Goal: Task Accomplishment & Management: Use online tool/utility

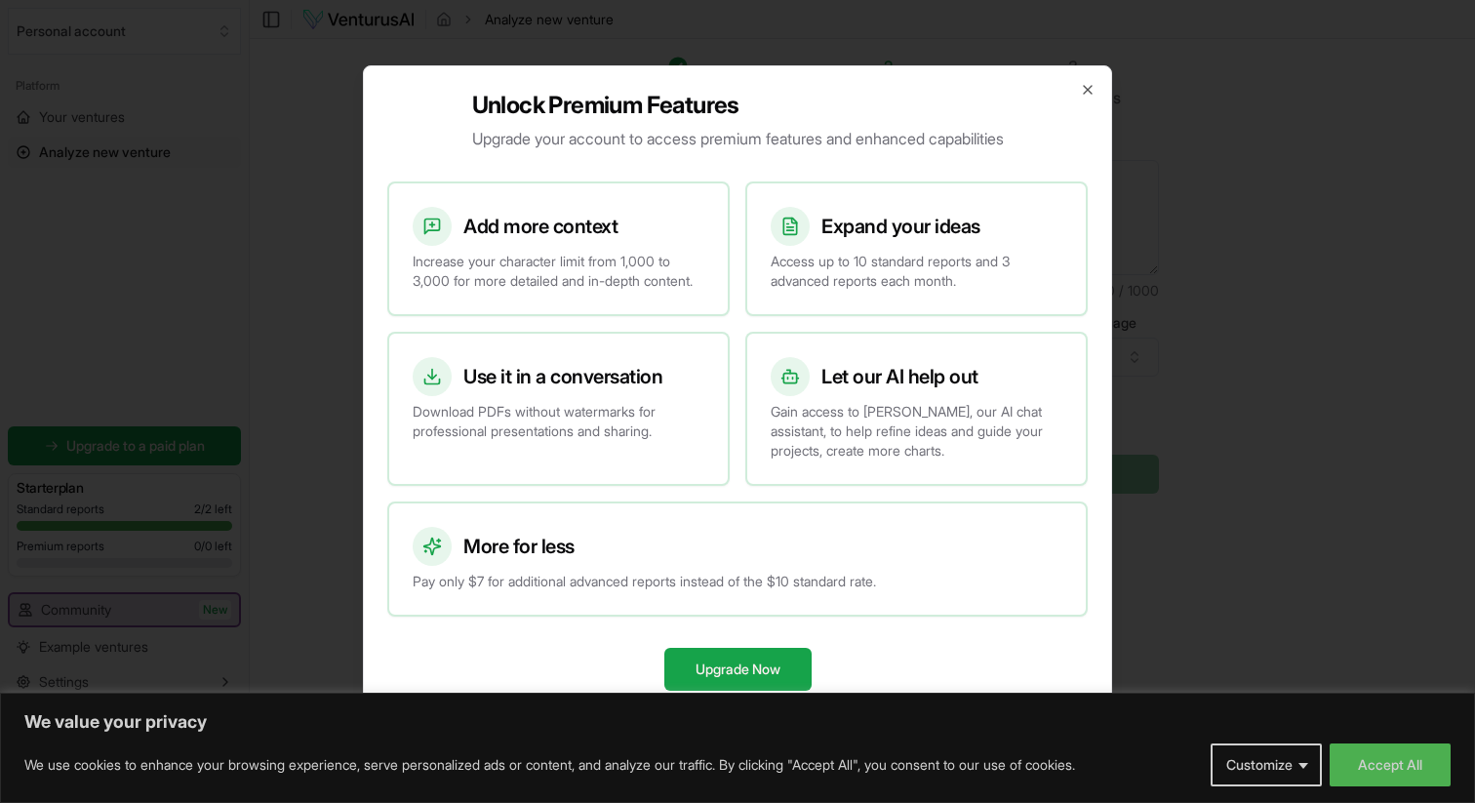
scroll to position [1, 0]
click at [1085, 86] on icon "button" at bounding box center [1088, 90] width 8 height 8
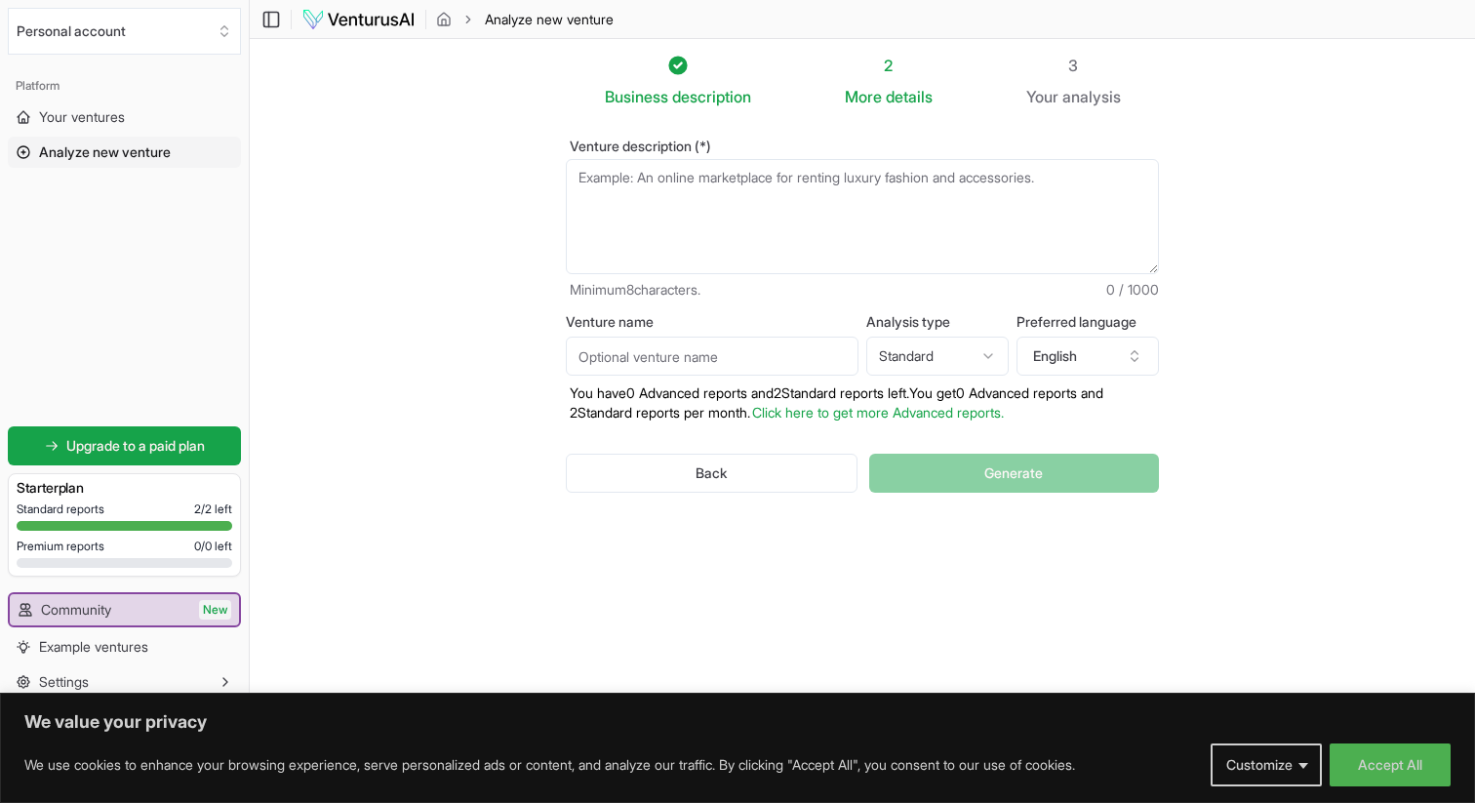
click at [790, 212] on textarea "Venture description (*)" at bounding box center [862, 216] width 593 height 115
paste textarea "Business Idea: A platform where consumers can easily call companies to resolve …"
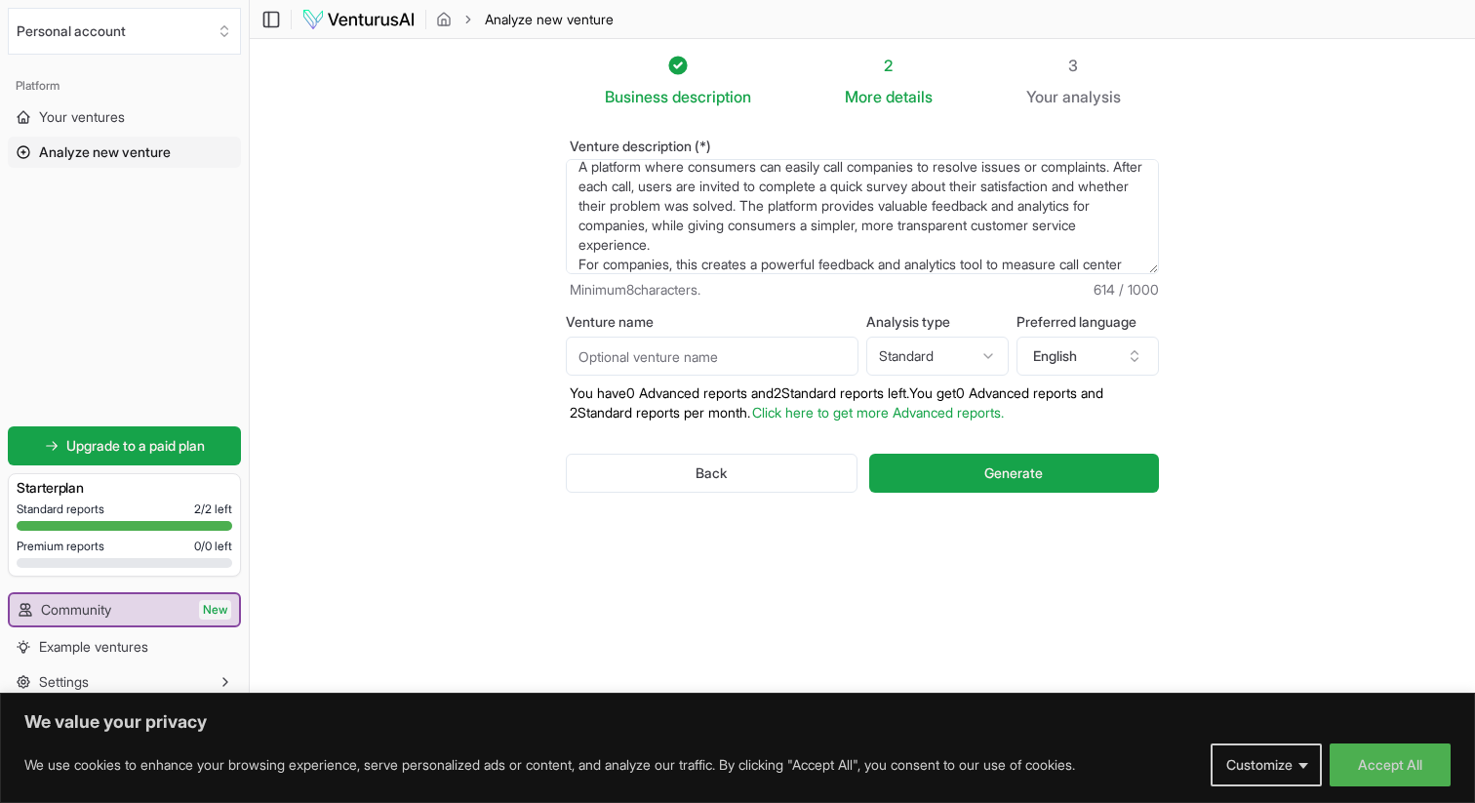
scroll to position [0, 0]
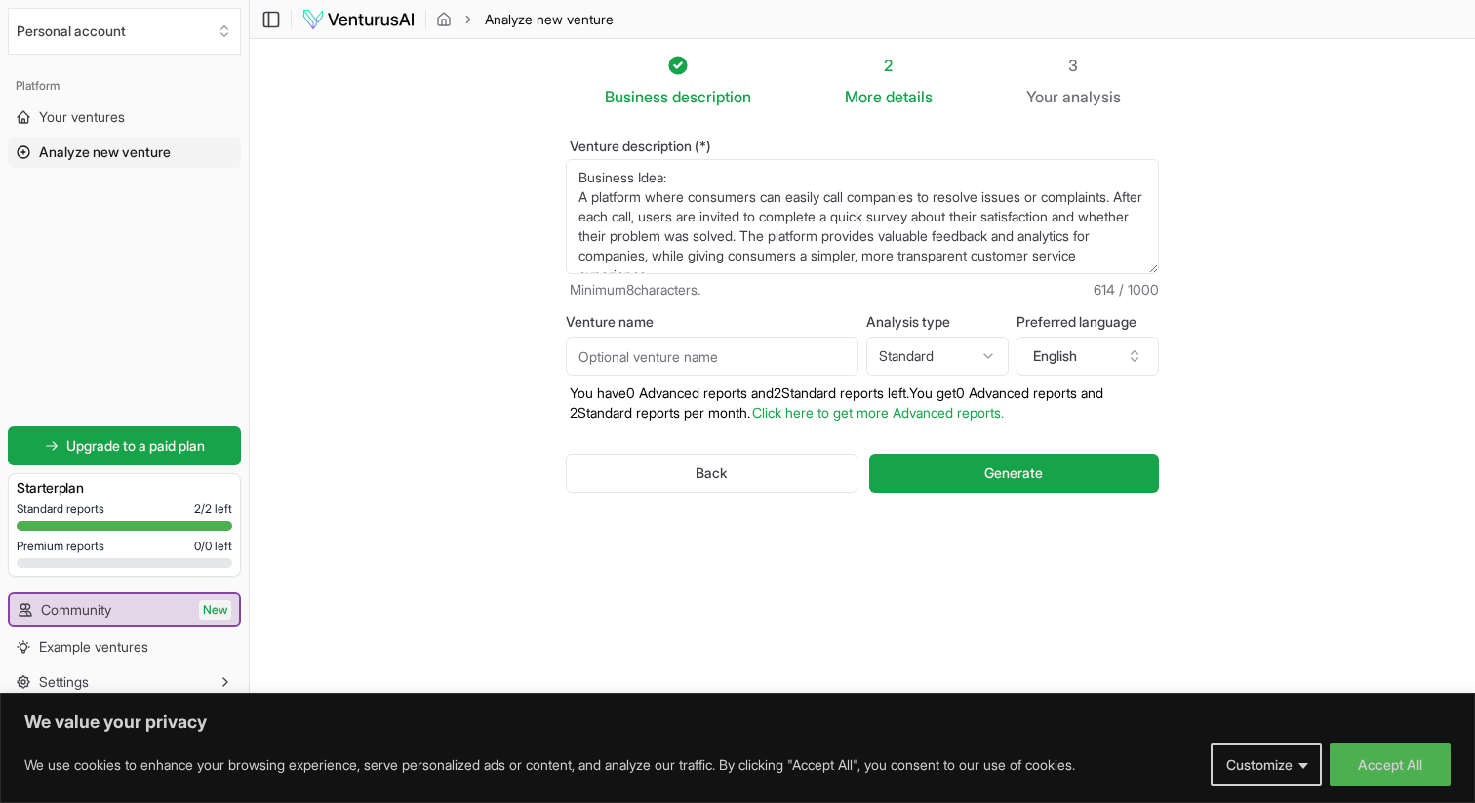
drag, startPoint x: 711, startPoint y: 176, endPoint x: 534, endPoint y: 174, distance: 177.6
click at [532, 174] on section "Business description 2 More details 3 Your analysis Venture description (*) Bus…" at bounding box center [862, 371] width 1225 height 666
click at [746, 217] on textarea "Business Idea: A platform where consumers can easily call companies to resolve …" at bounding box center [862, 216] width 593 height 115
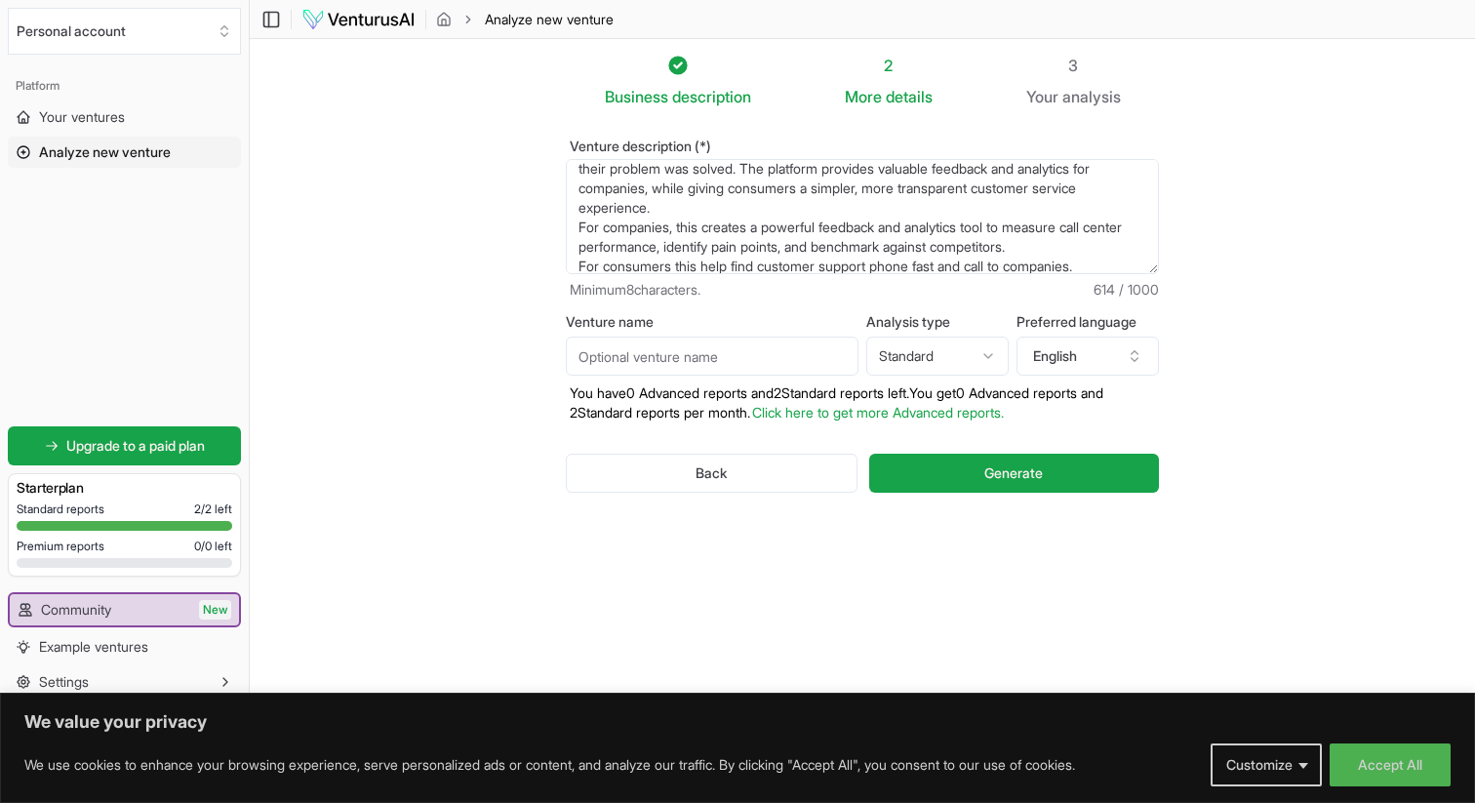
scroll to position [78, 0]
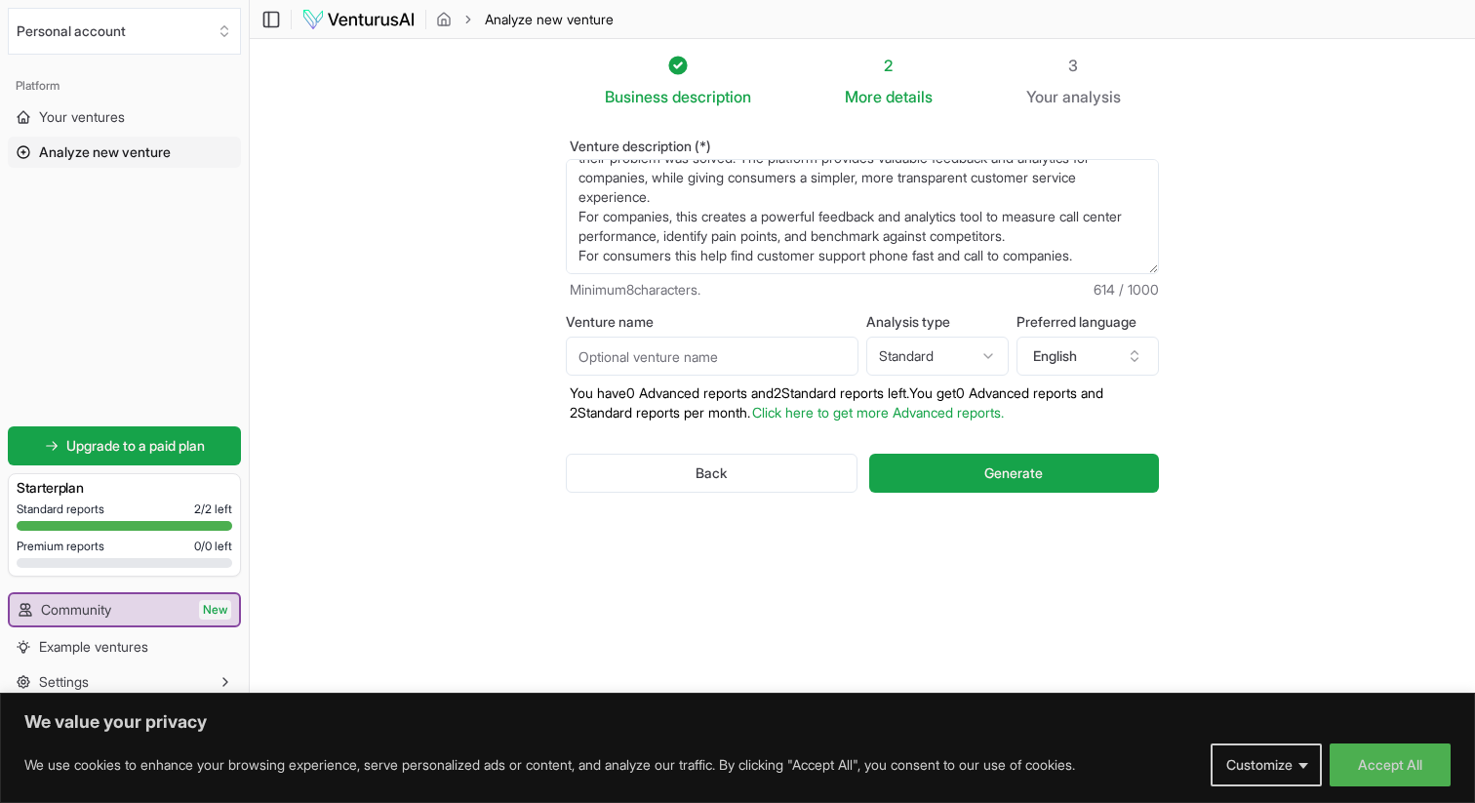
type textarea "Business Idea: A platform where consumers can easily call companies to resolve …"
click at [803, 358] on input "Venture name" at bounding box center [712, 356] width 293 height 39
type input "PC Calls"
click at [1018, 484] on button "Generate" at bounding box center [1014, 473] width 290 height 39
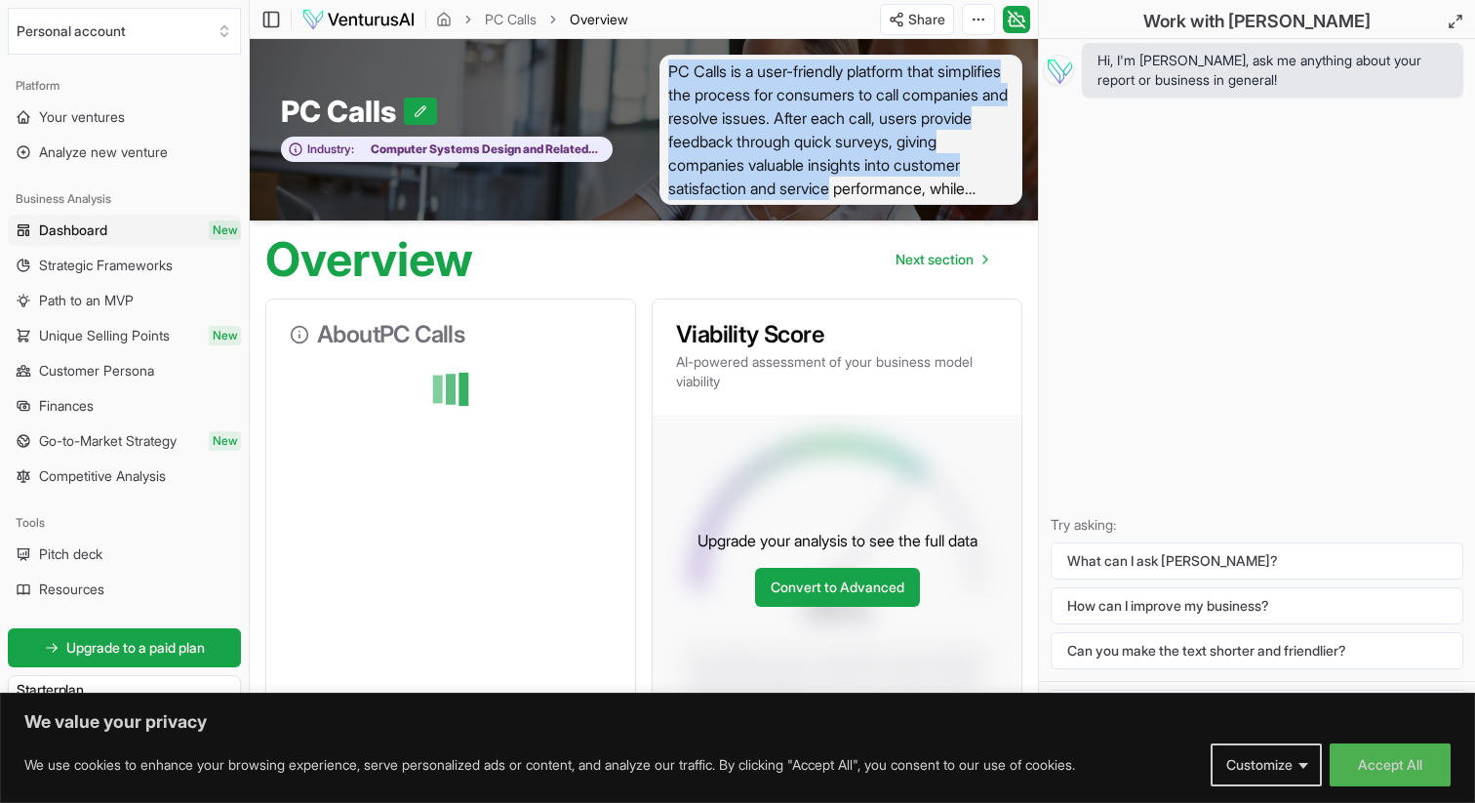
drag, startPoint x: 924, startPoint y: 191, endPoint x: 662, endPoint y: 57, distance: 294.1
click at [662, 57] on div "PC Calls is a user-friendly platform that simplifies the process for consumers …" at bounding box center [841, 130] width 394 height 150
copy span "PC Calls is a user-friendly platform that simplifies the process for consumers …"
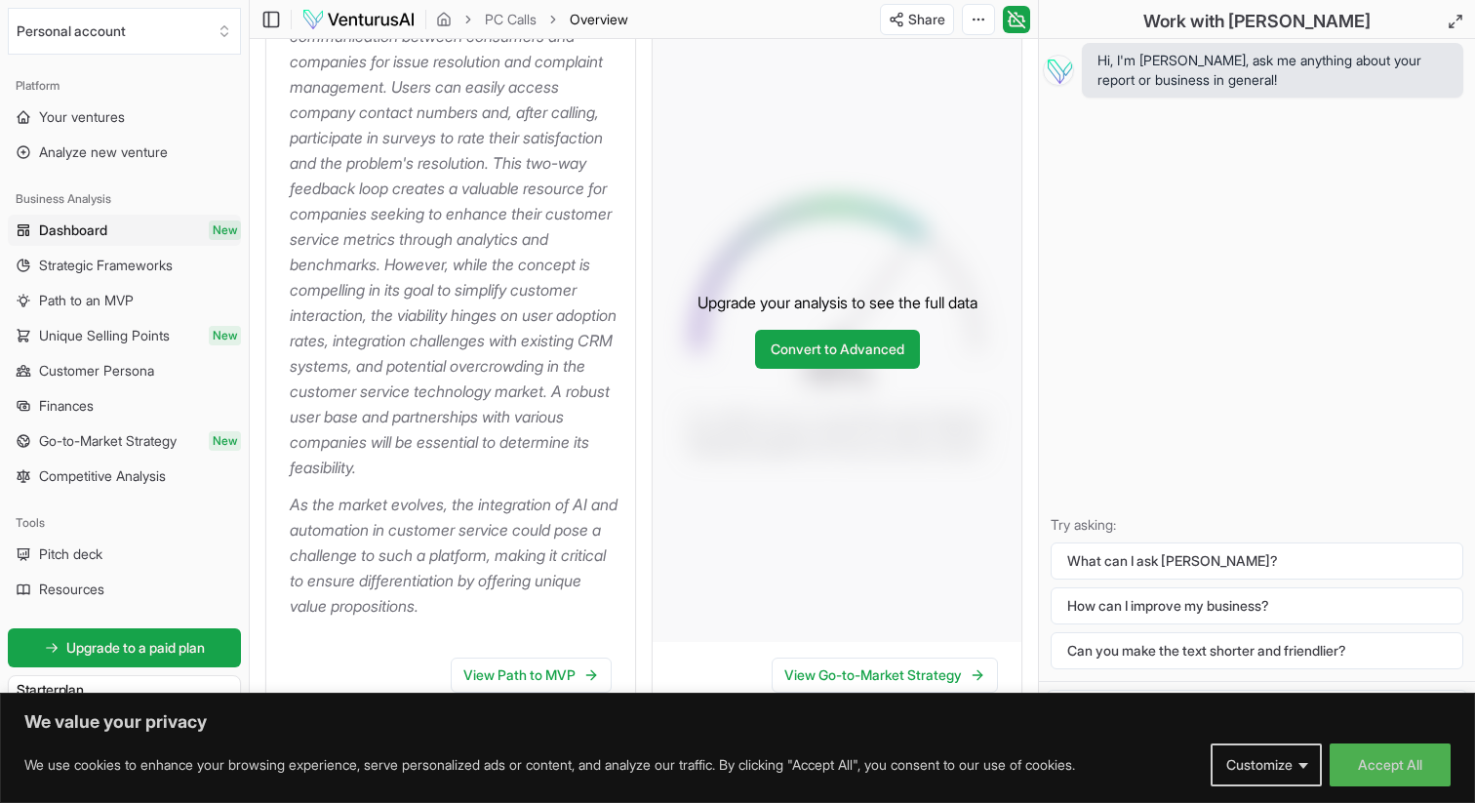
scroll to position [403, 0]
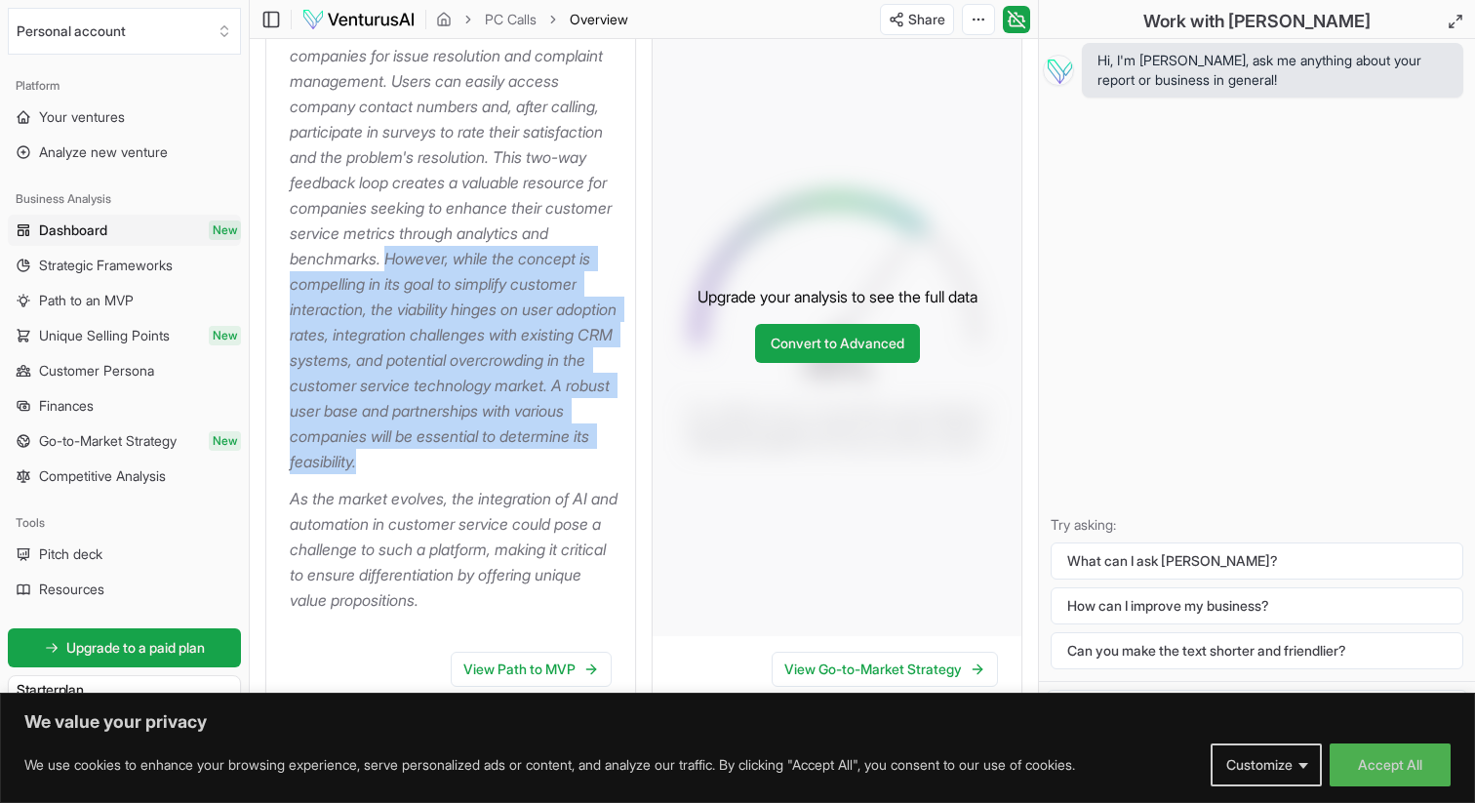
drag, startPoint x: 289, startPoint y: 283, endPoint x: 492, endPoint y: 480, distance: 282.8
click at [492, 474] on p "The proposed business idea focuses on creating a platform that facilitates dire…" at bounding box center [455, 220] width 330 height 507
copy p "However, while the concept is compelling in its goal to simplify customer inter…"
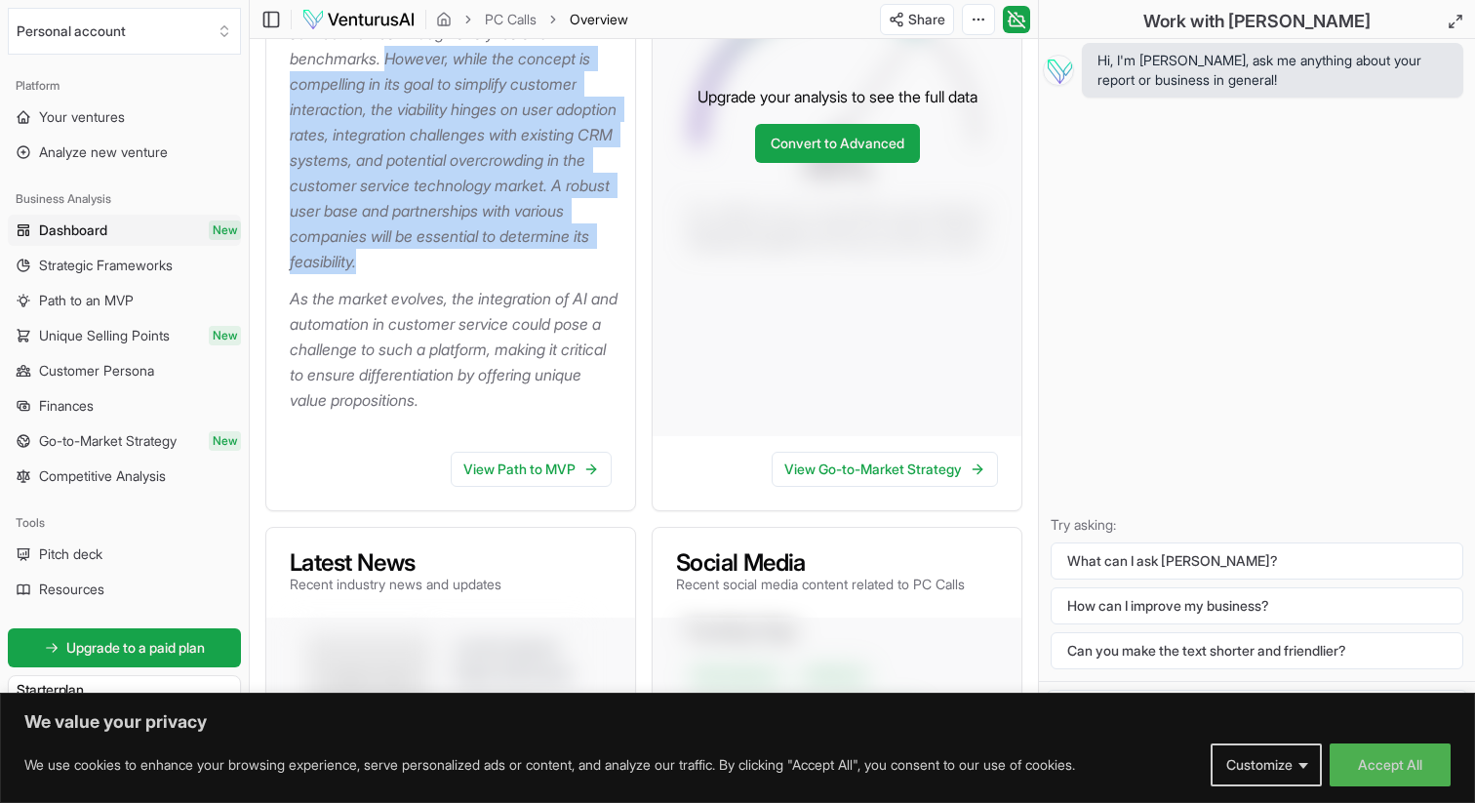
scroll to position [623, 0]
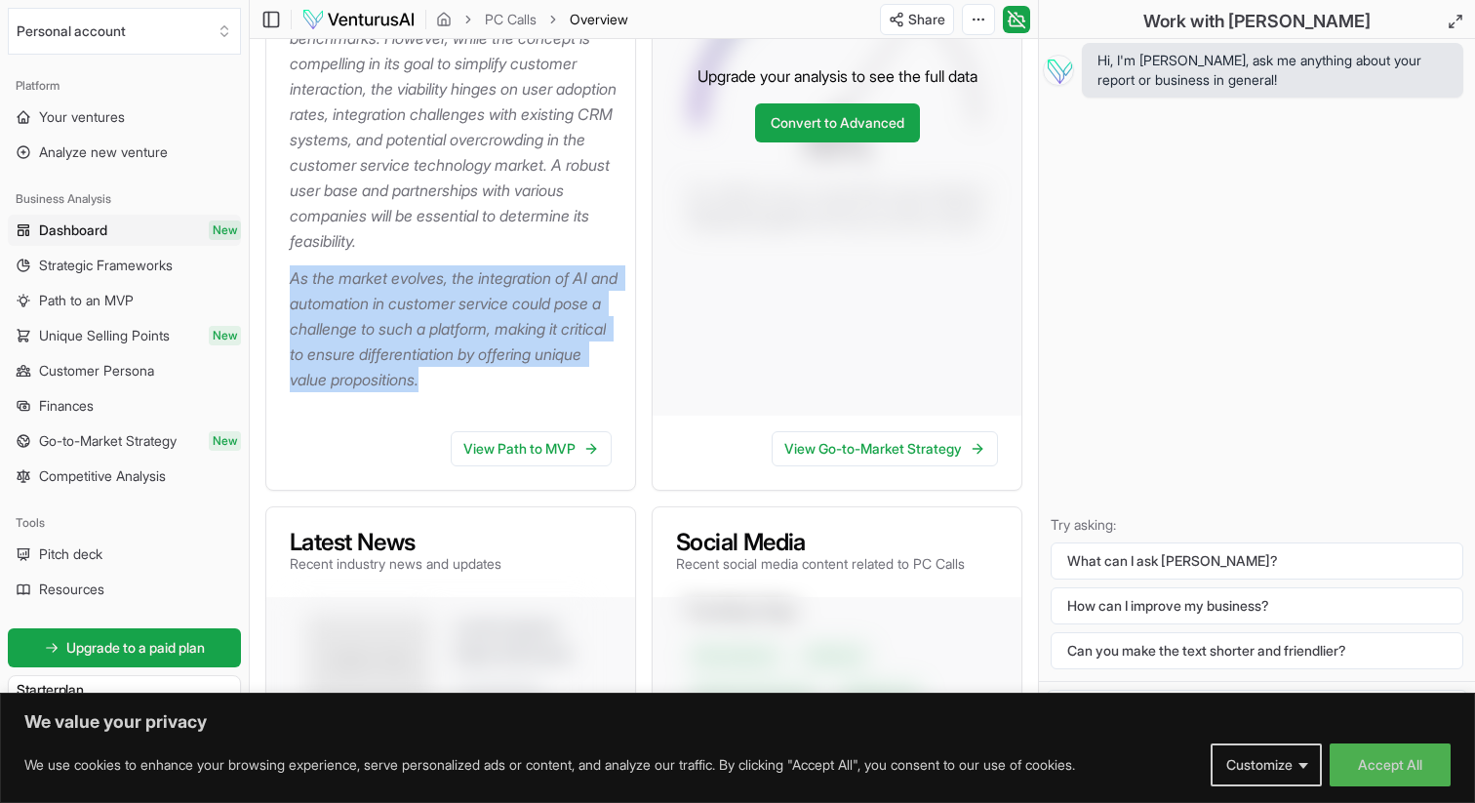
drag, startPoint x: 291, startPoint y: 303, endPoint x: 494, endPoint y: 412, distance: 230.0
click at [494, 392] on p "As the market evolves, the integration of AI and automation in customer service…" at bounding box center [455, 328] width 330 height 127
copy p "As the market evolves, the integration of AI and automation in customer service…"
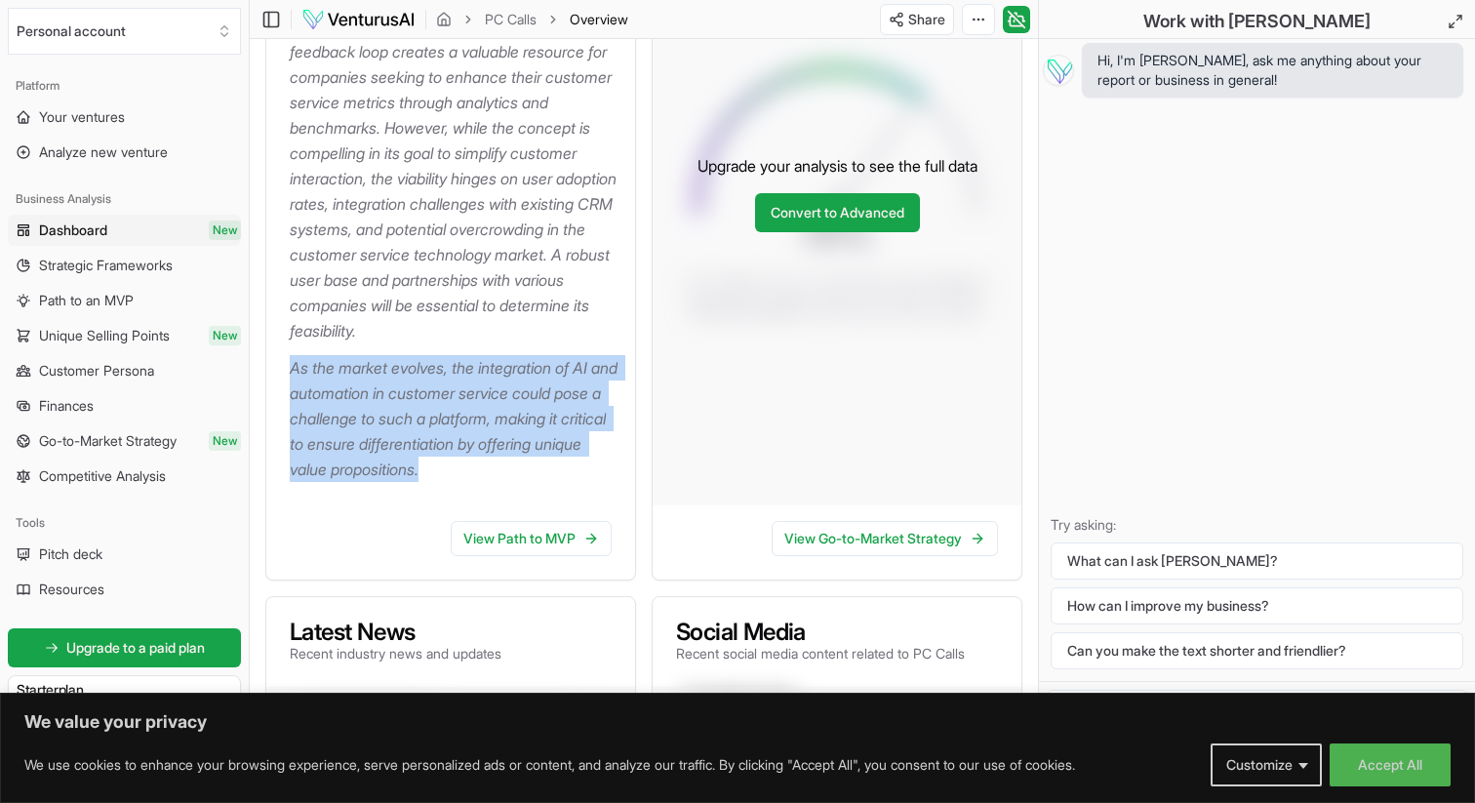
scroll to position [566, 0]
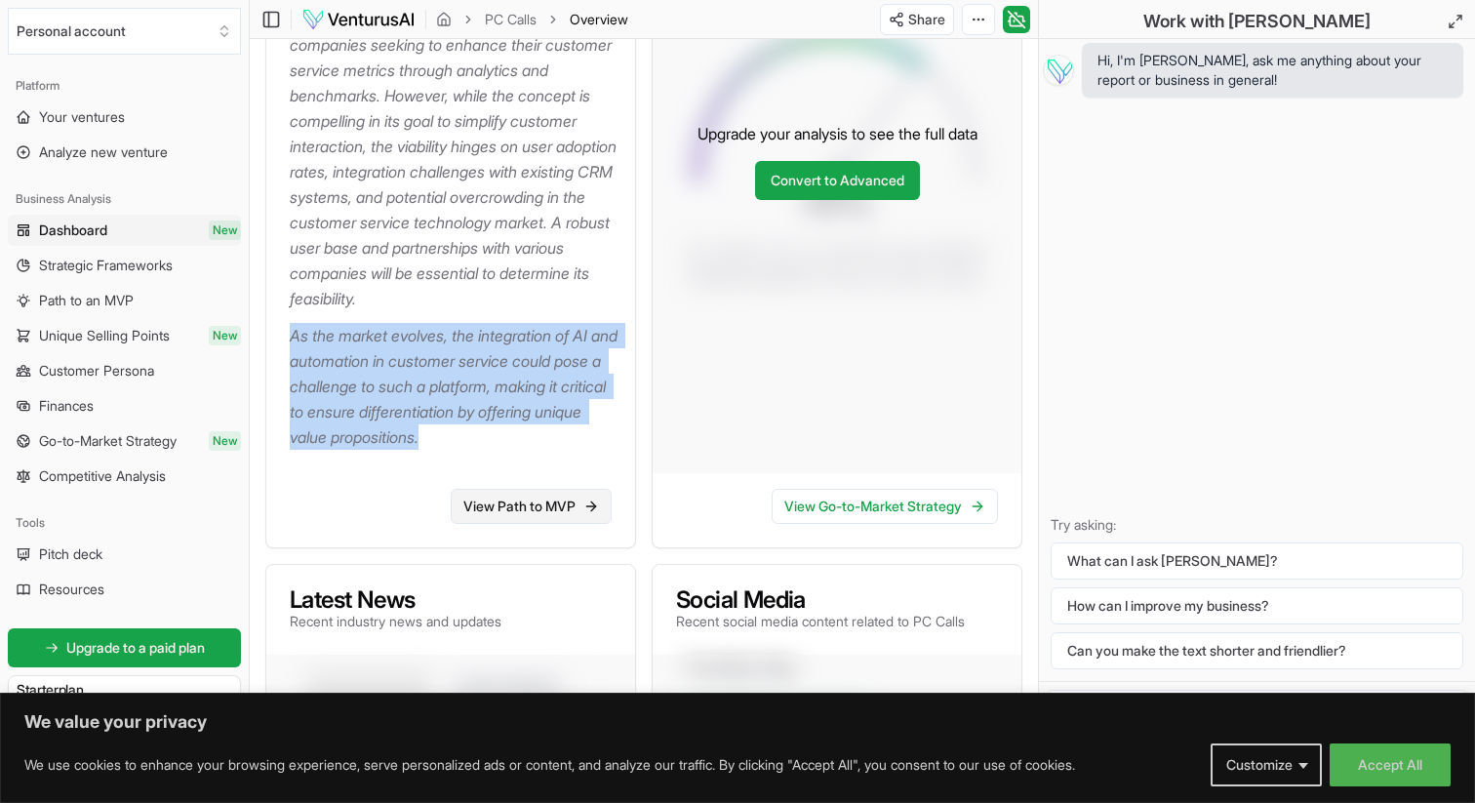
click at [533, 524] on link "View Path to MVP" at bounding box center [531, 506] width 161 height 35
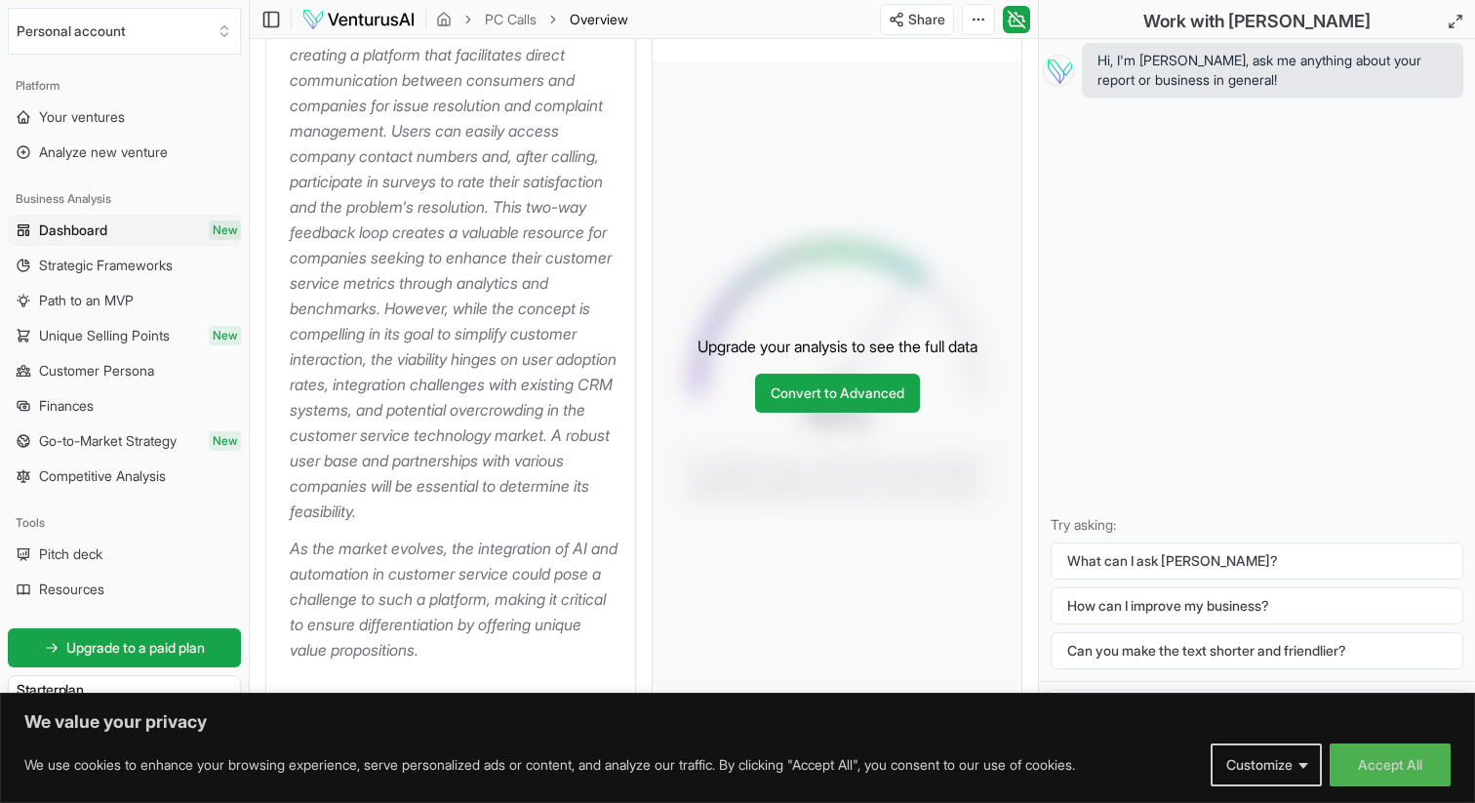
scroll to position [322, 0]
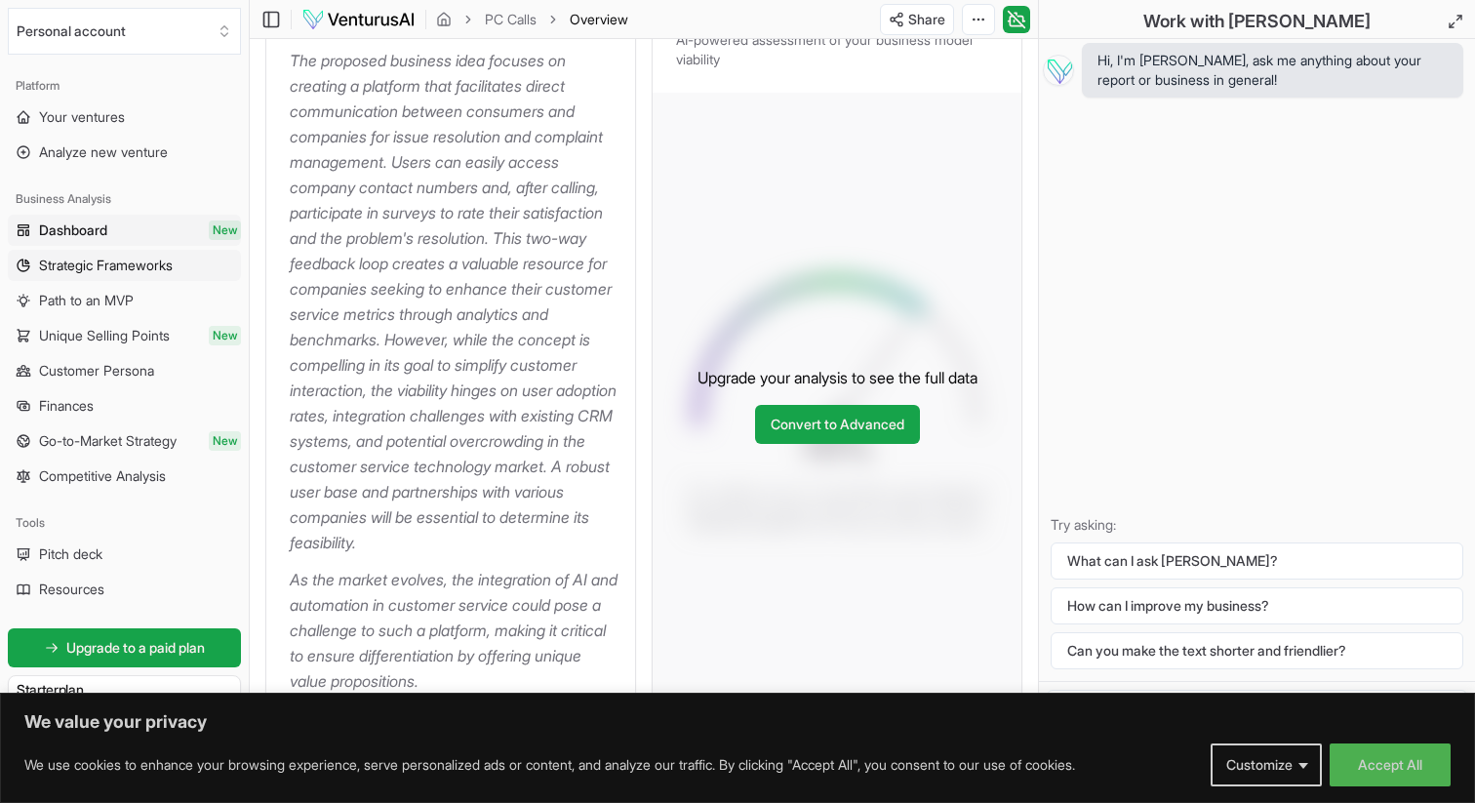
click at [116, 266] on span "Strategic Frameworks" at bounding box center [106, 266] width 134 height 20
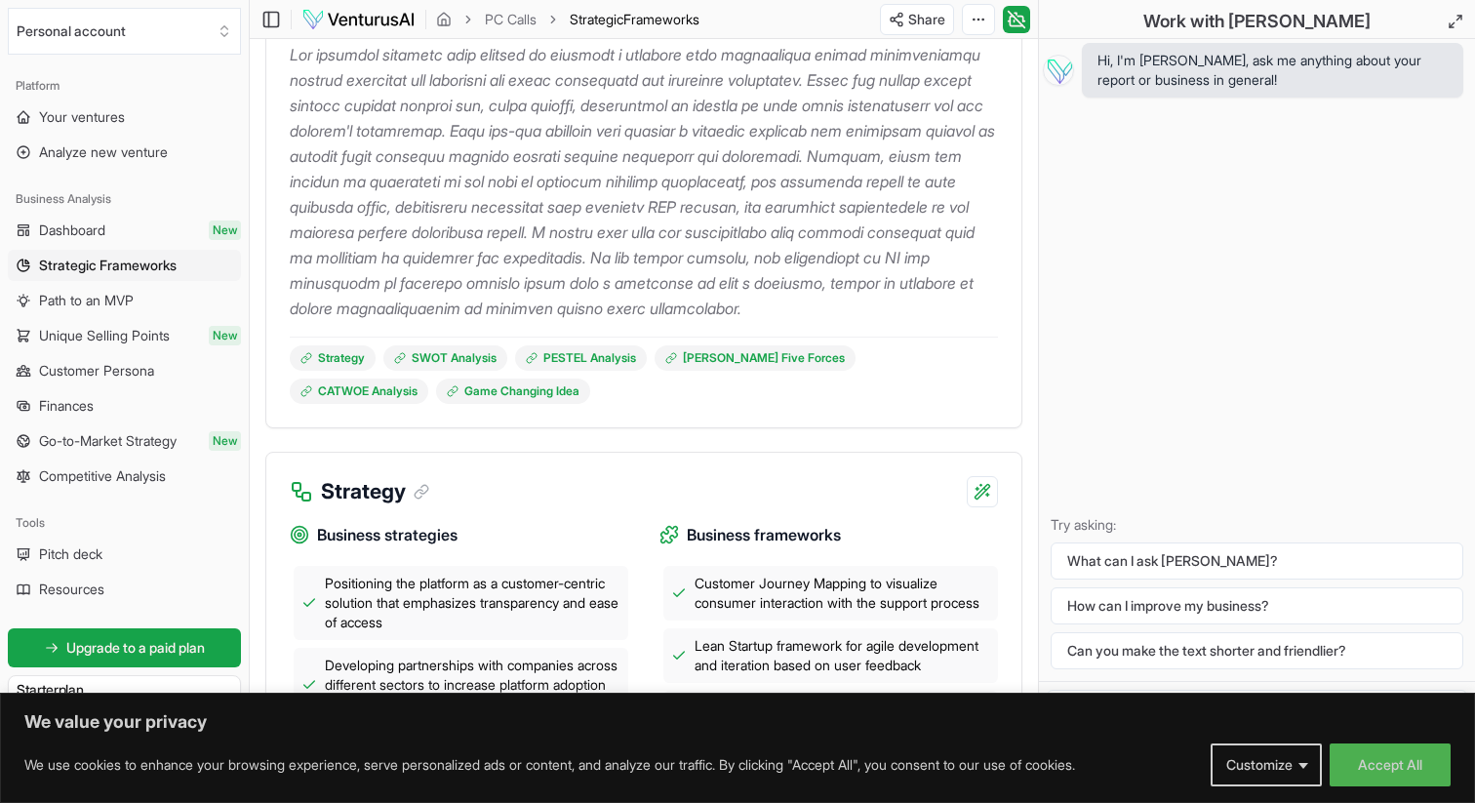
scroll to position [381, 0]
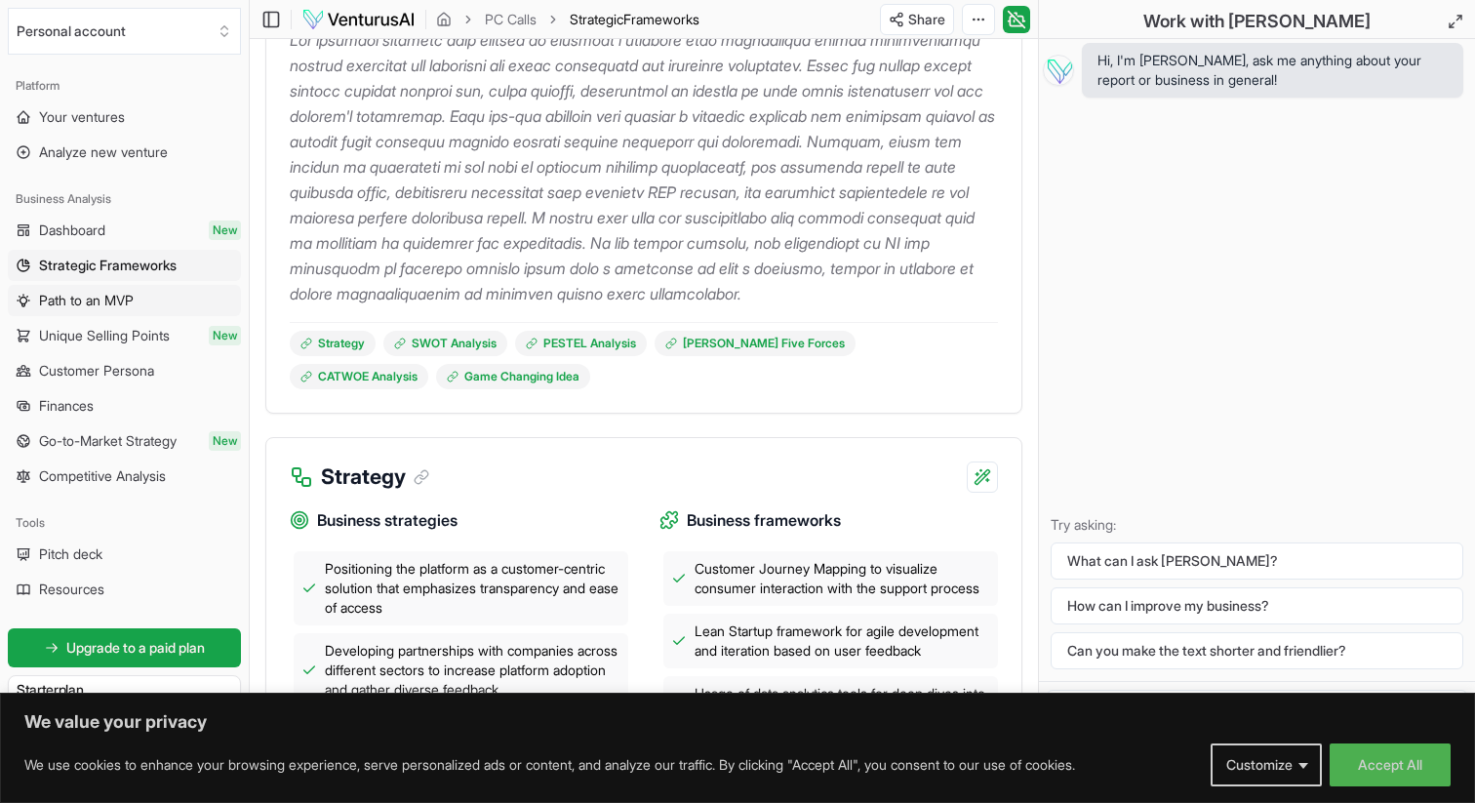
click at [145, 299] on link "Path to an MVP" at bounding box center [124, 300] width 233 height 31
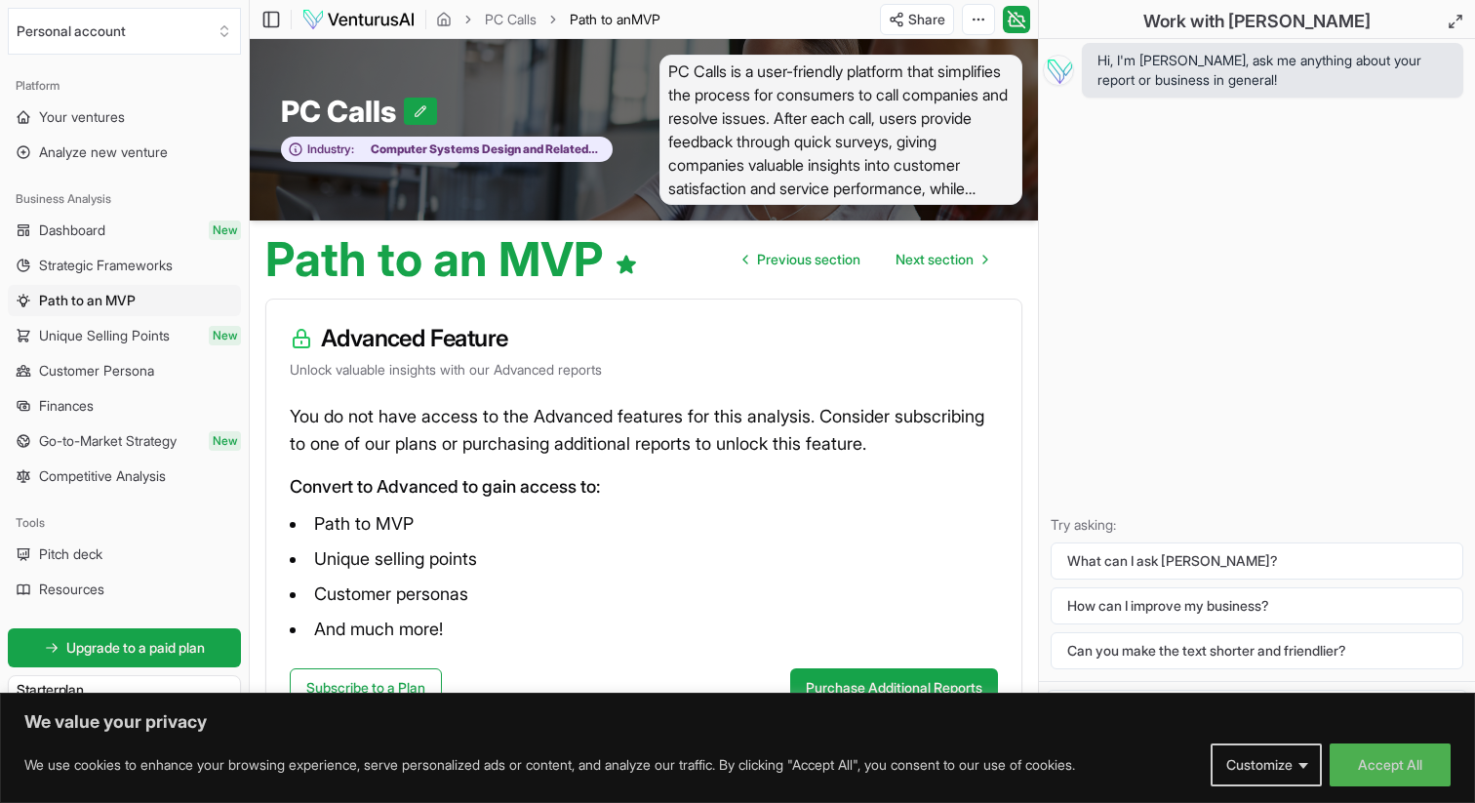
scroll to position [43, 0]
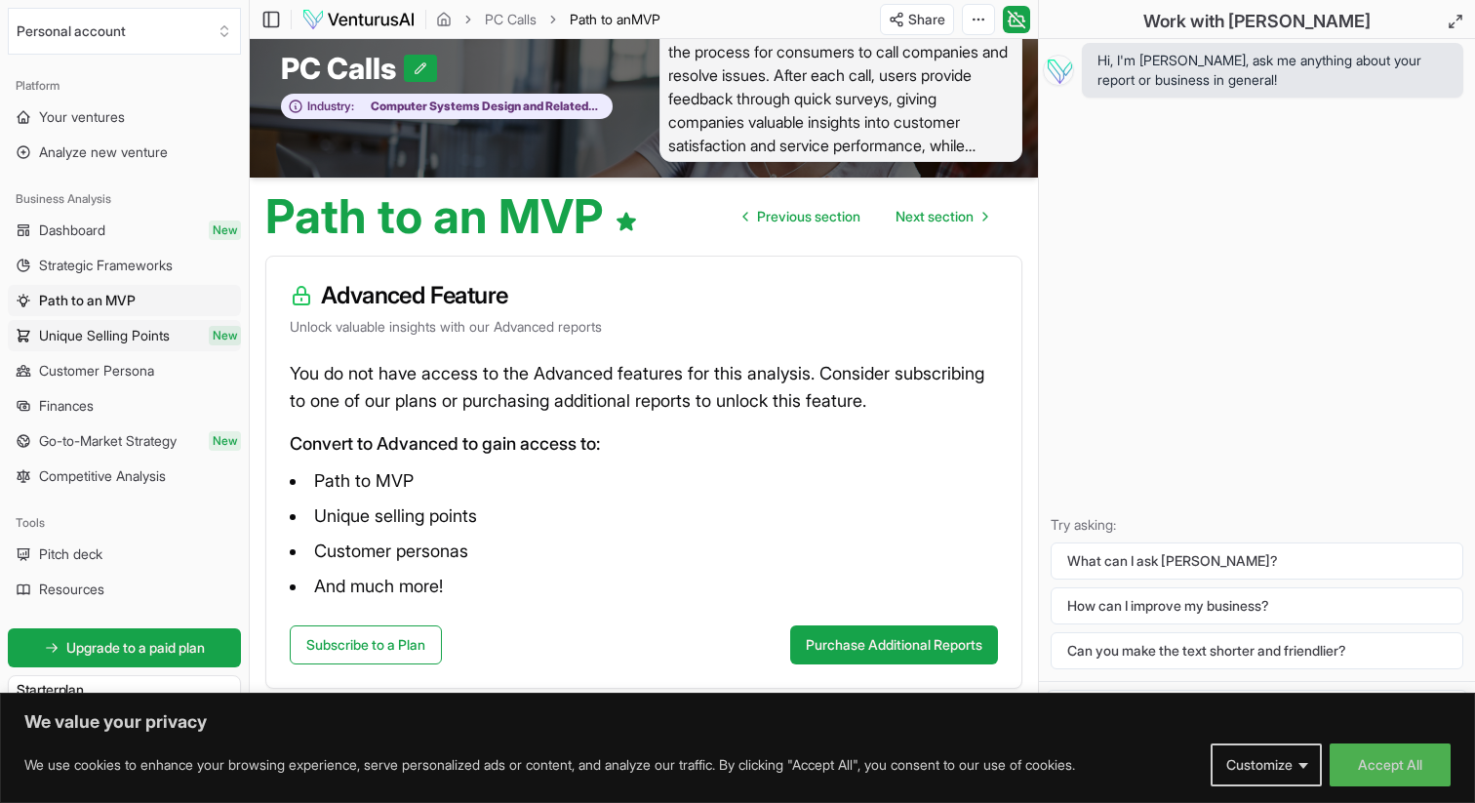
click at [137, 342] on span "Unique Selling Points" at bounding box center [104, 336] width 131 height 20
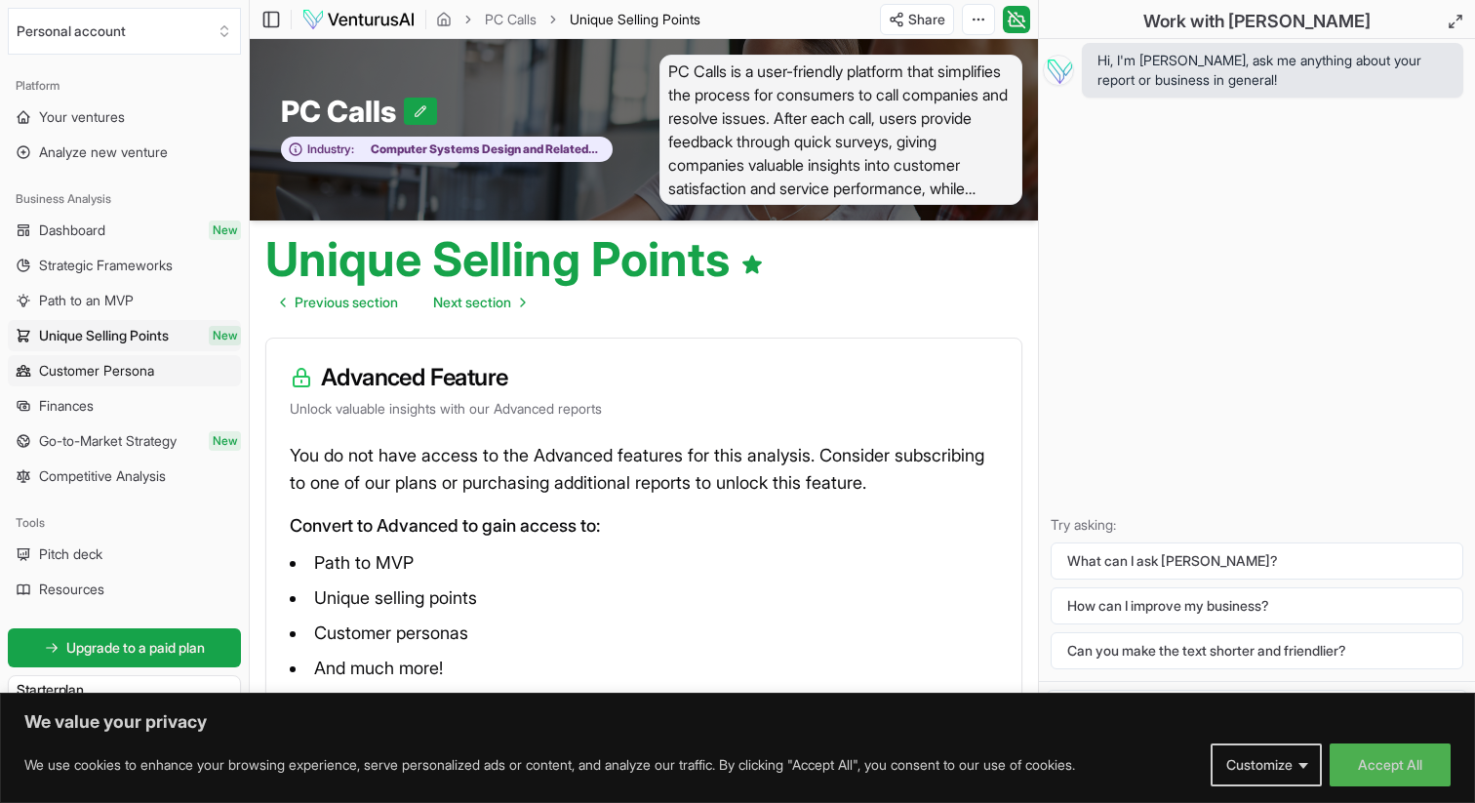
click at [133, 377] on span "Customer Persona" at bounding box center [96, 371] width 115 height 20
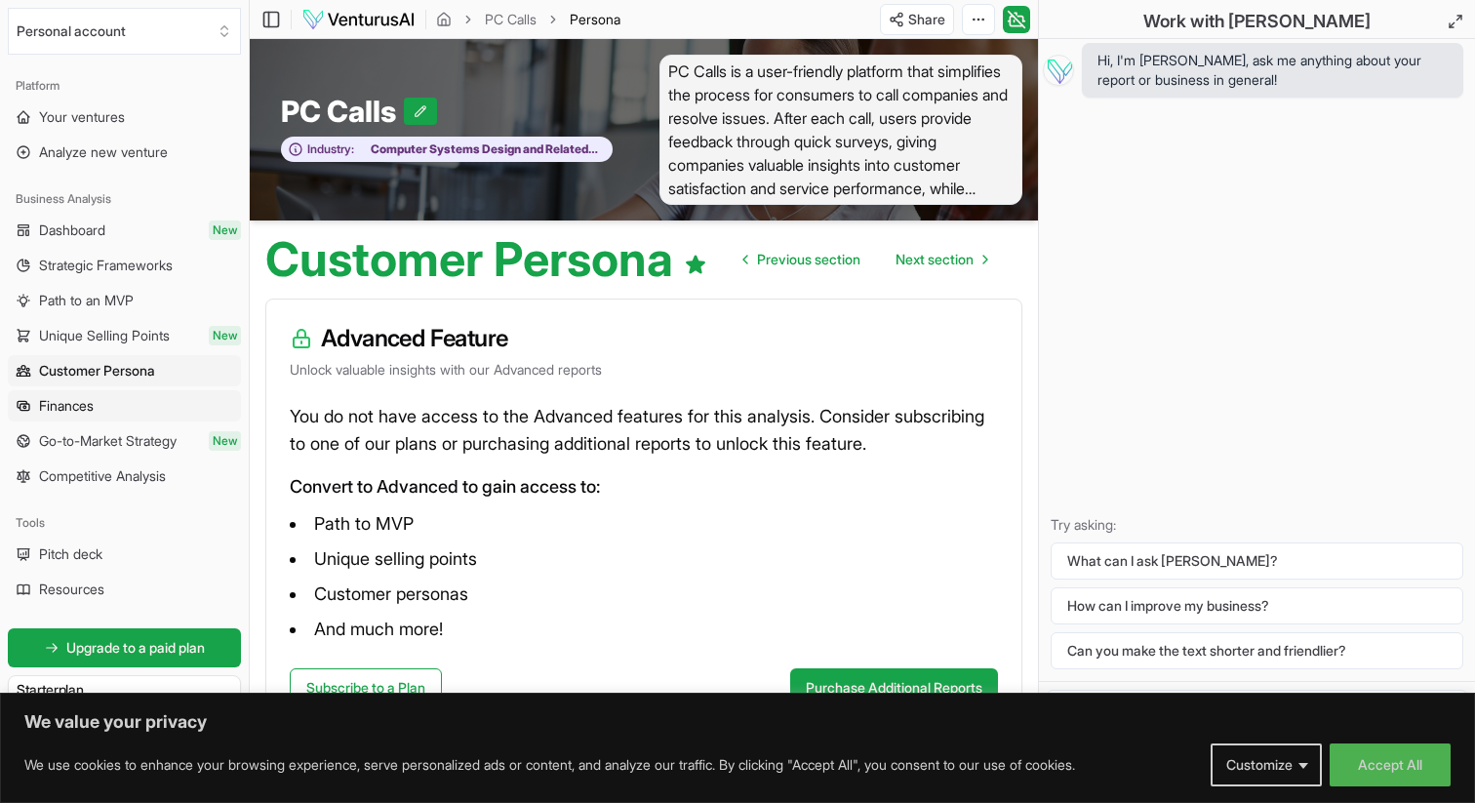
click at [124, 414] on link "Finances" at bounding box center [124, 405] width 233 height 31
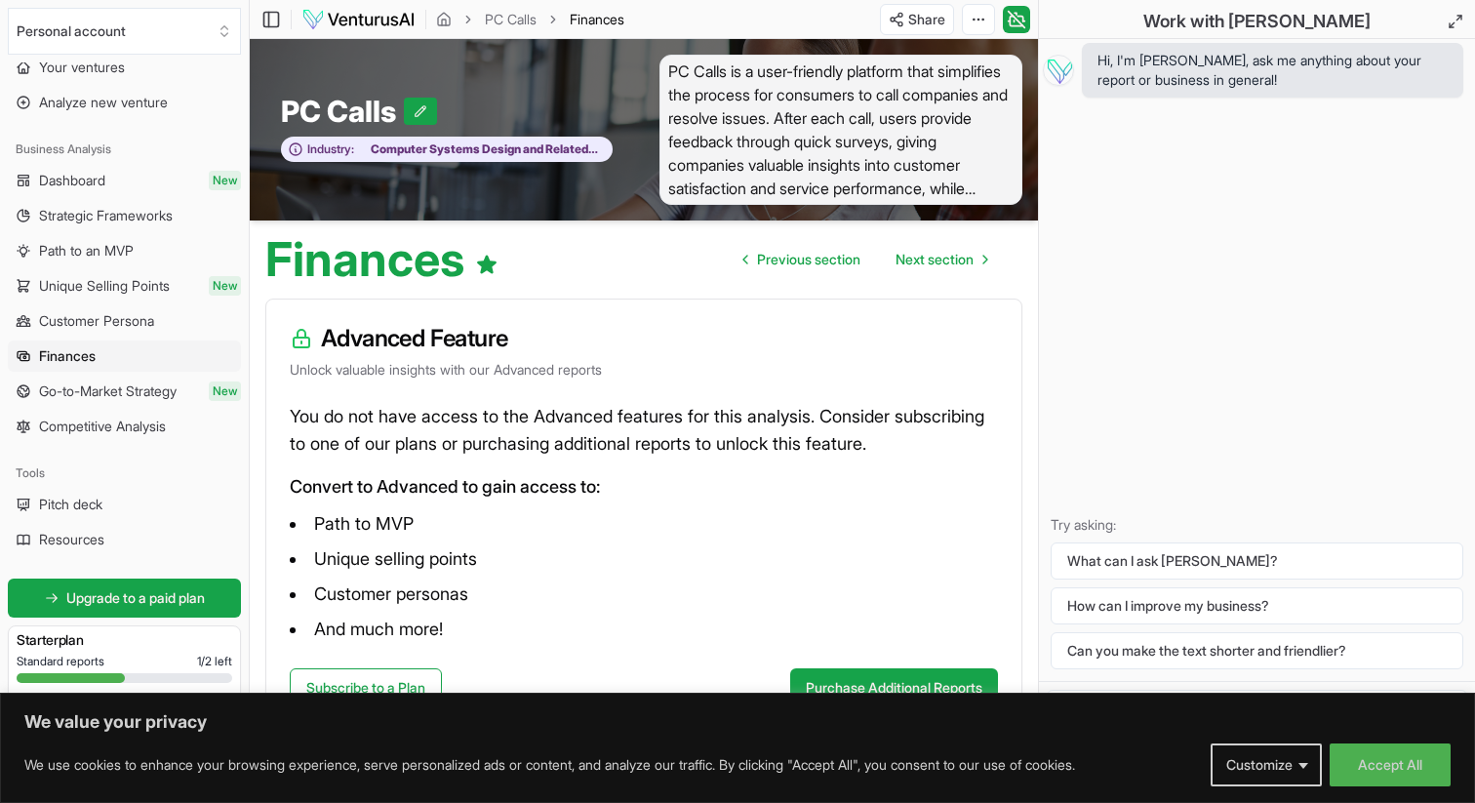
scroll to position [52, 0]
click at [66, 364] on link "Finances" at bounding box center [124, 354] width 233 height 31
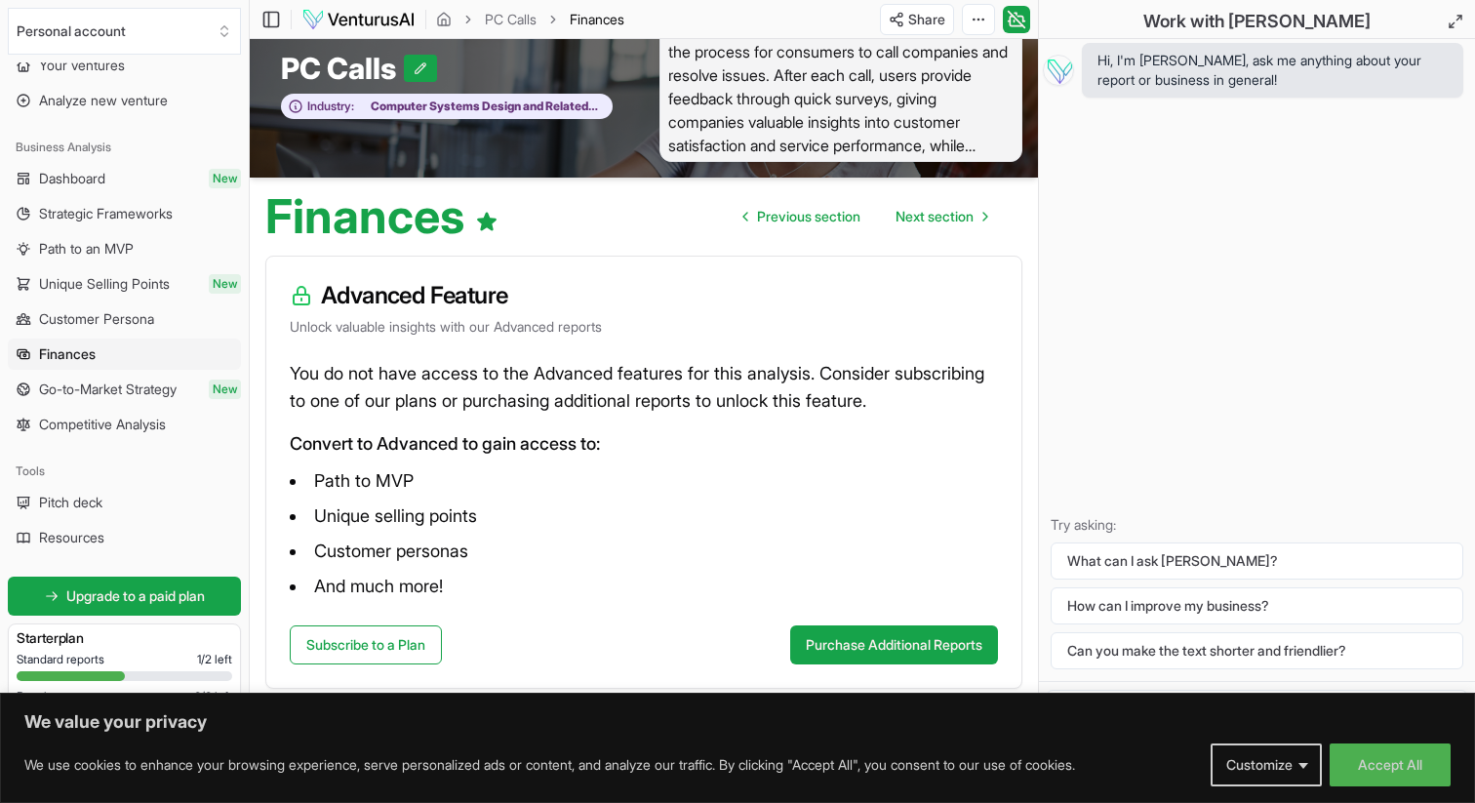
click at [131, 388] on span "Go-to-Market Strategy" at bounding box center [108, 389] width 138 height 20
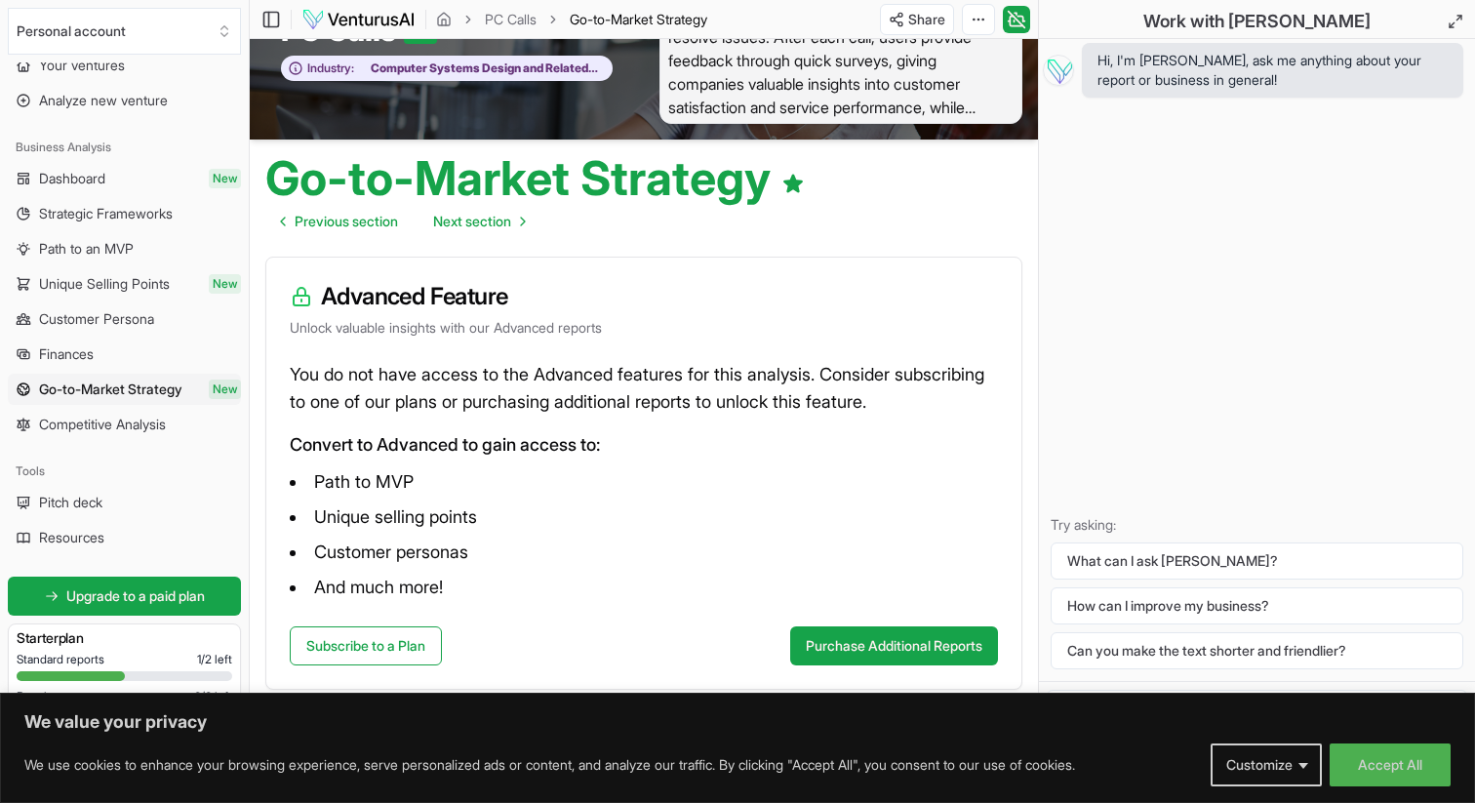
scroll to position [82, 0]
click at [139, 427] on span "Competitive Analysis" at bounding box center [102, 425] width 127 height 20
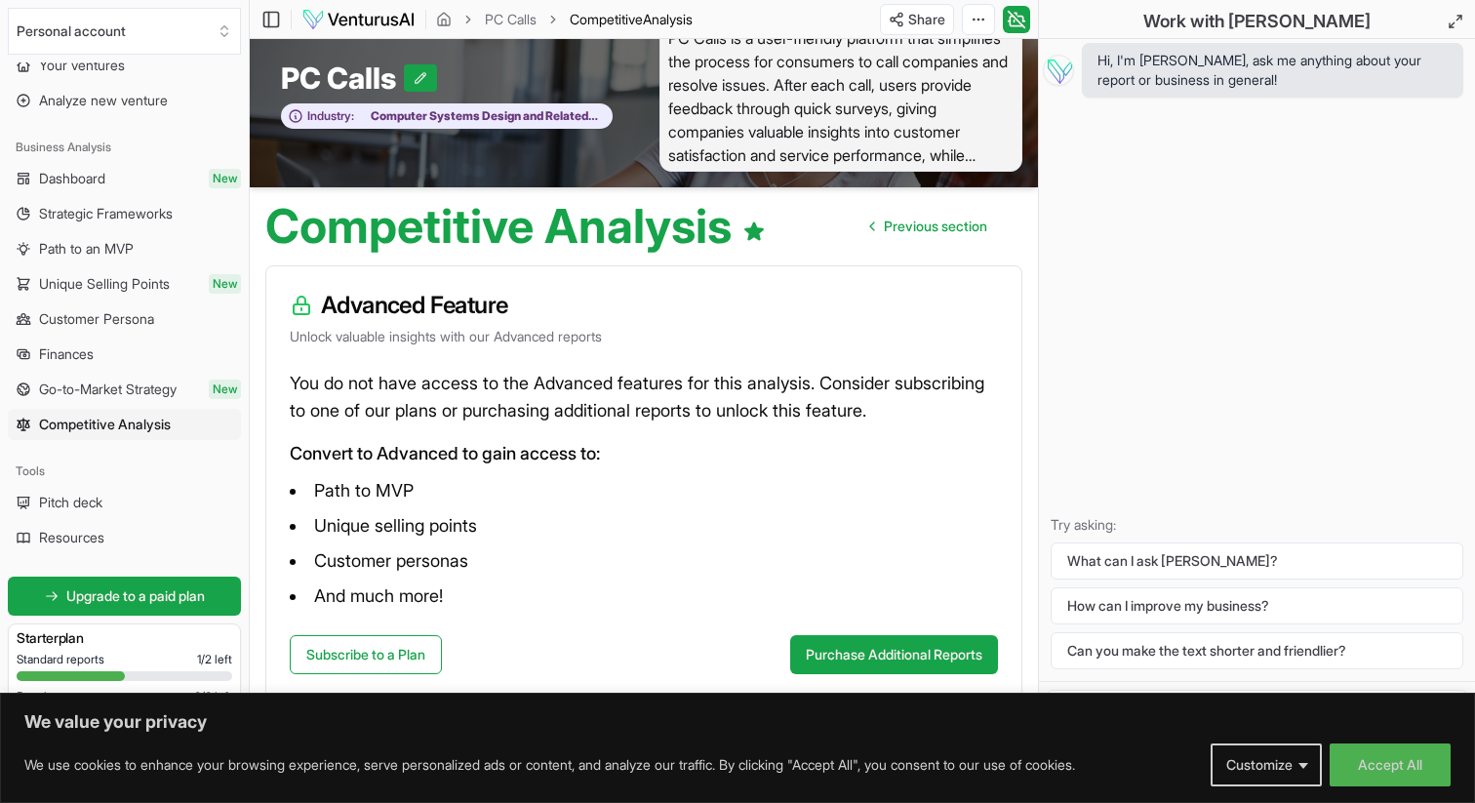
scroll to position [35, 0]
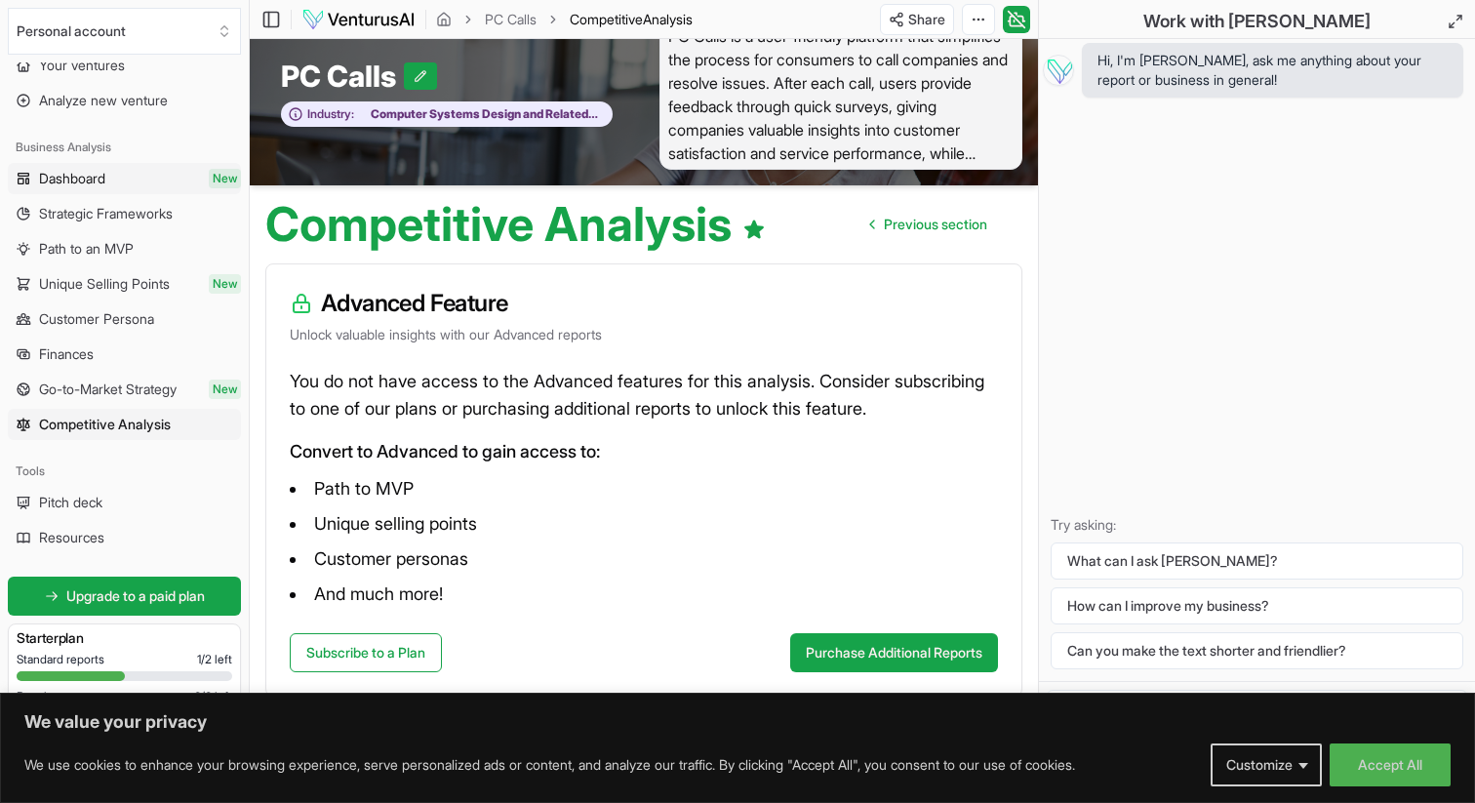
click at [90, 184] on span "Dashboard" at bounding box center [72, 179] width 66 height 20
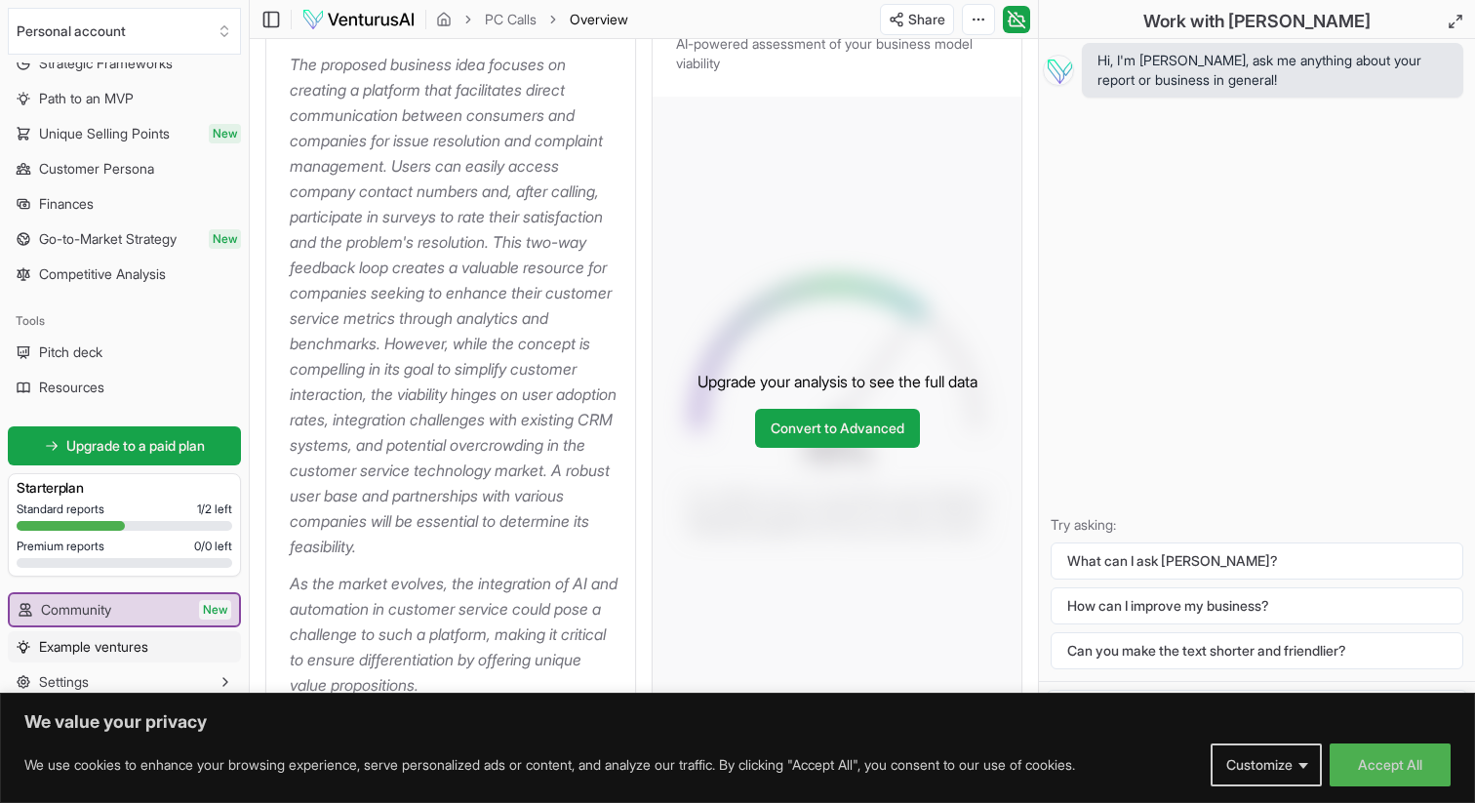
scroll to position [319, 0]
click at [1375, 767] on button "Accept All" at bounding box center [1390, 764] width 121 height 43
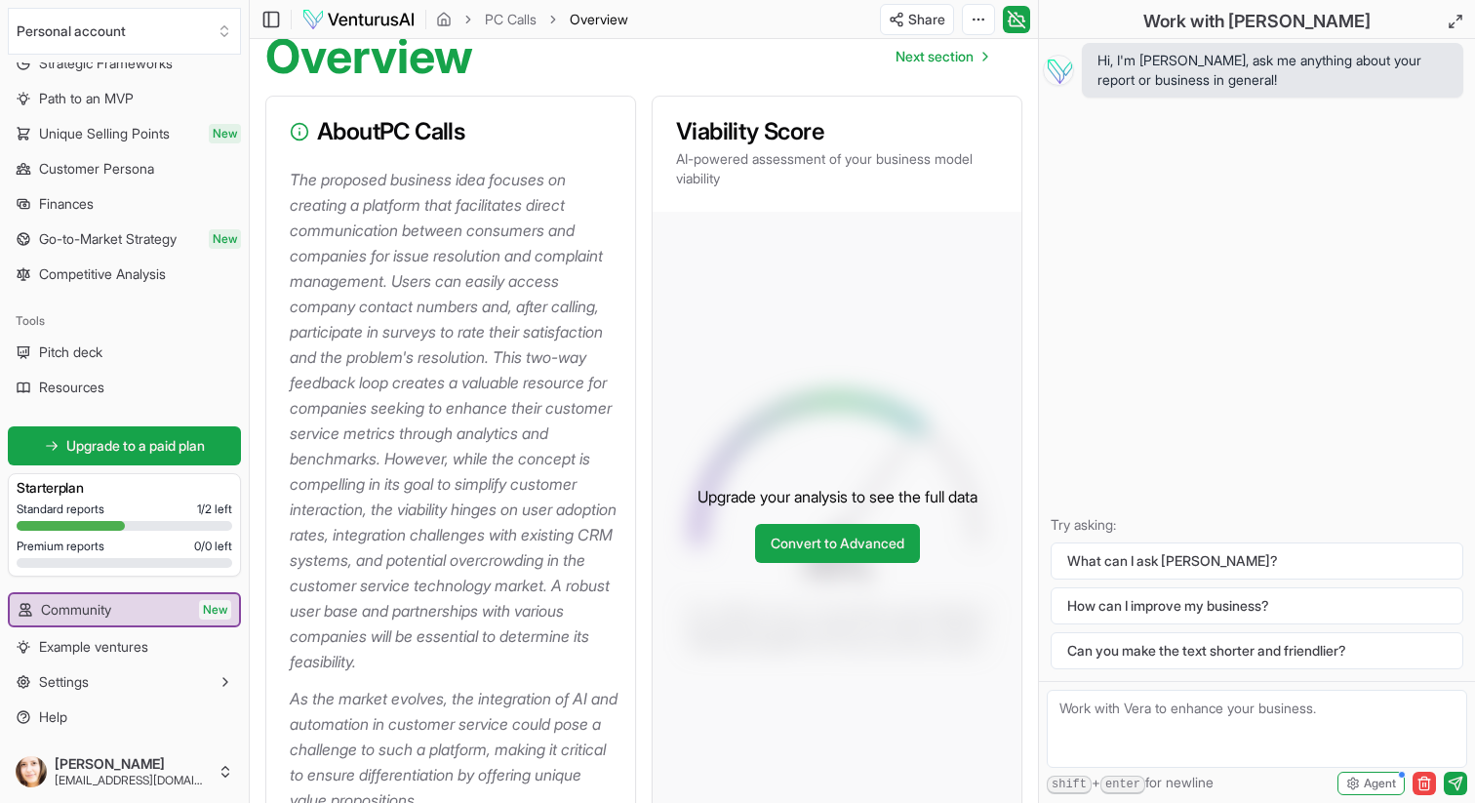
scroll to position [0, 0]
